Goal: Communication & Community: Answer question/provide support

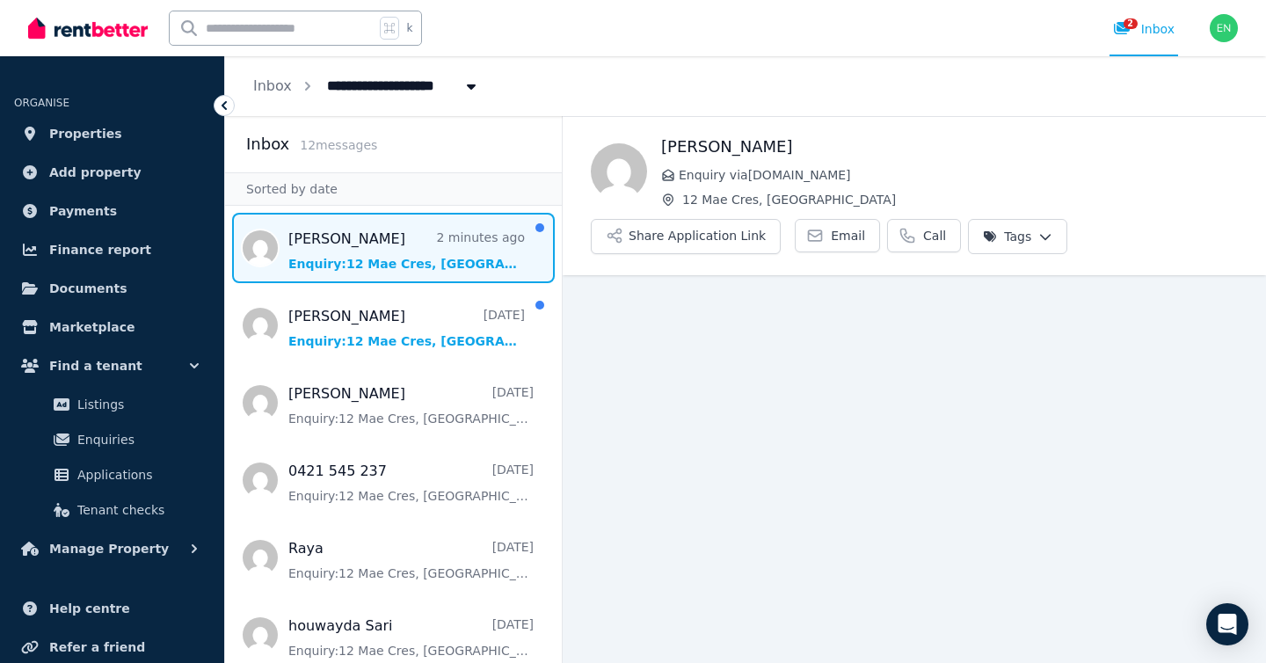
click at [434, 245] on span "Message list" at bounding box center [393, 248] width 337 height 70
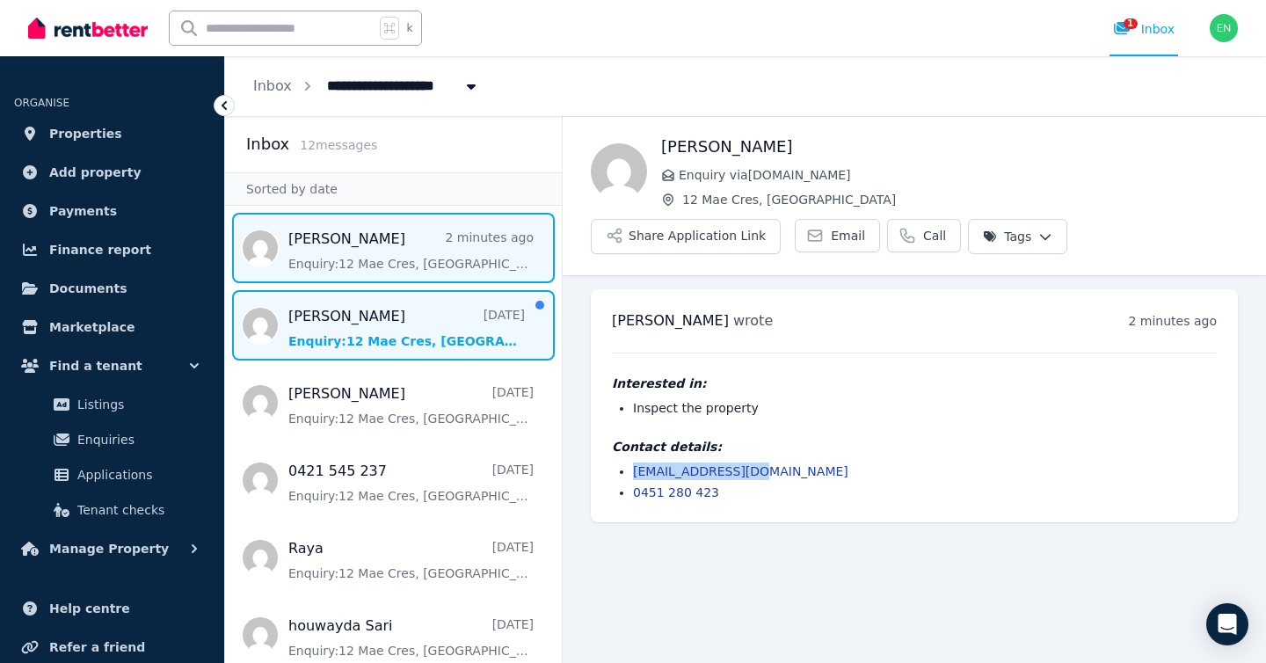
click at [427, 322] on span "Message list" at bounding box center [393, 325] width 337 height 70
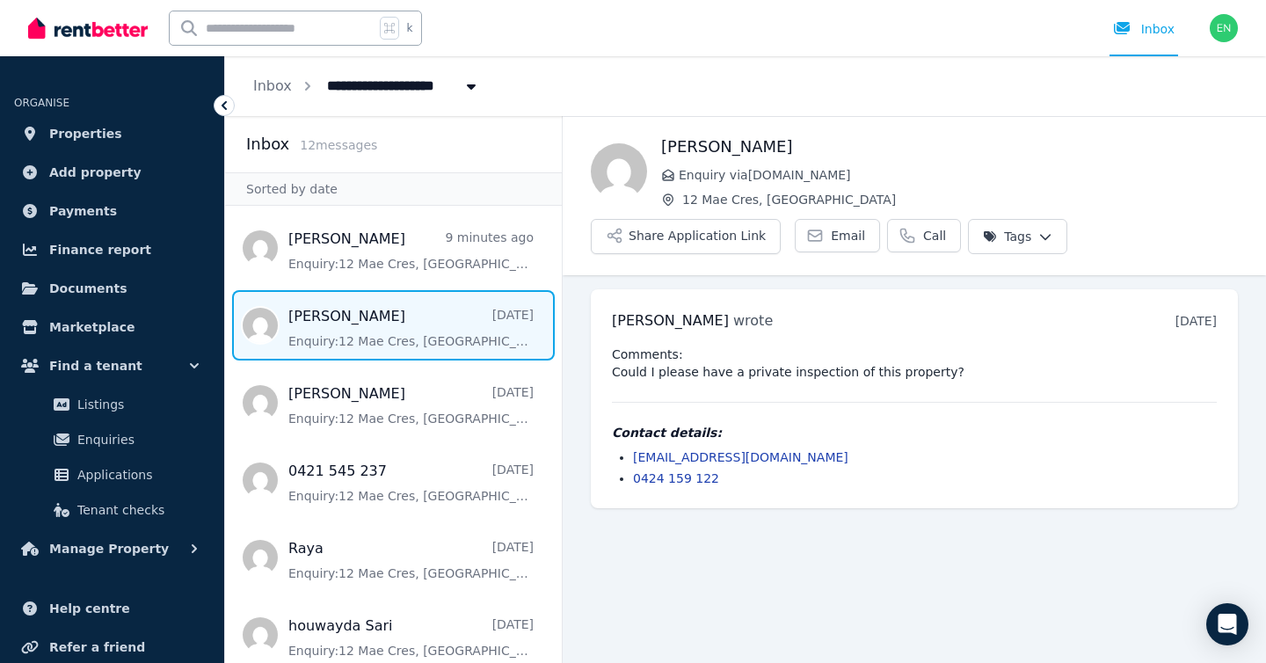
click at [1020, 396] on div "Comments: Could I please have a private inspection of this property? Contact de…" at bounding box center [914, 417] width 605 height 142
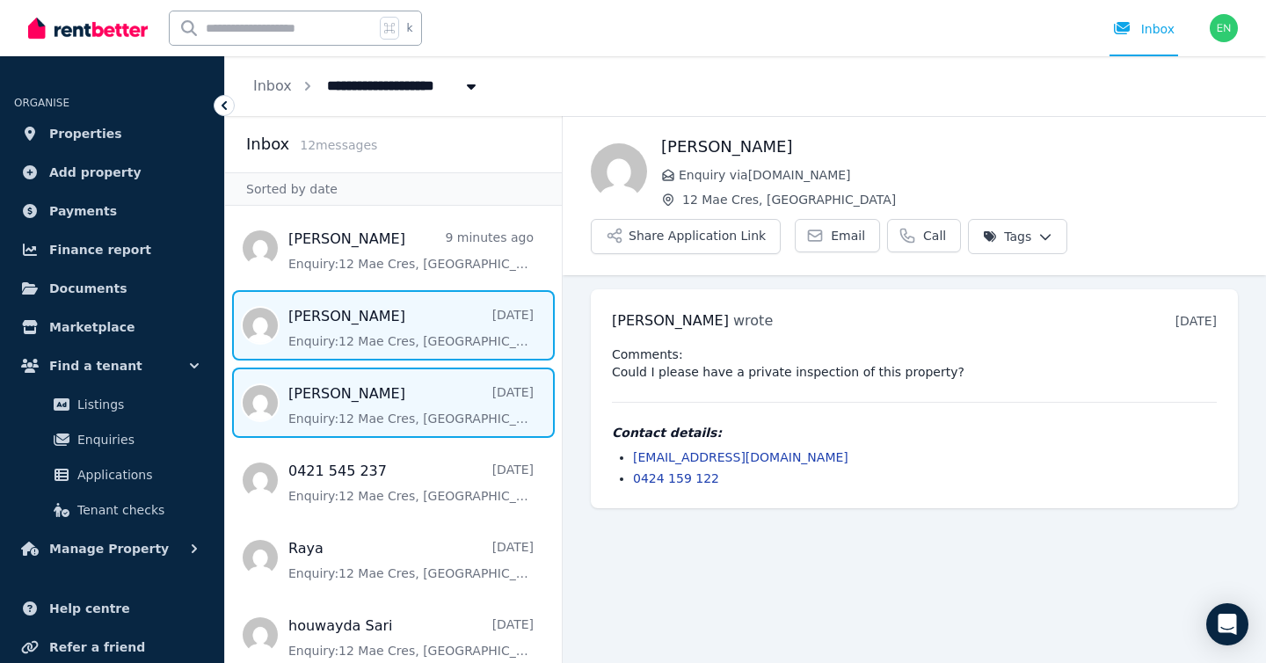
click at [375, 416] on span "Message list" at bounding box center [393, 403] width 337 height 70
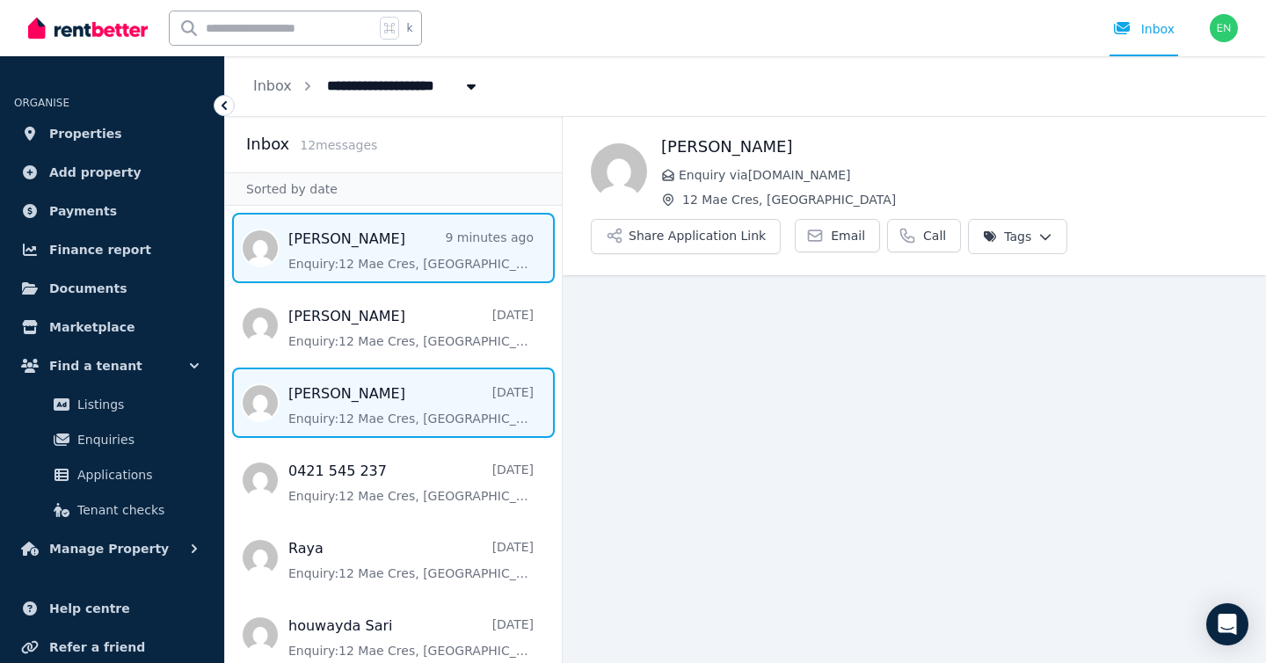
click at [395, 252] on span "Message list" at bounding box center [393, 248] width 337 height 70
